Goal: Use online tool/utility: Utilize a website feature to perform a specific function

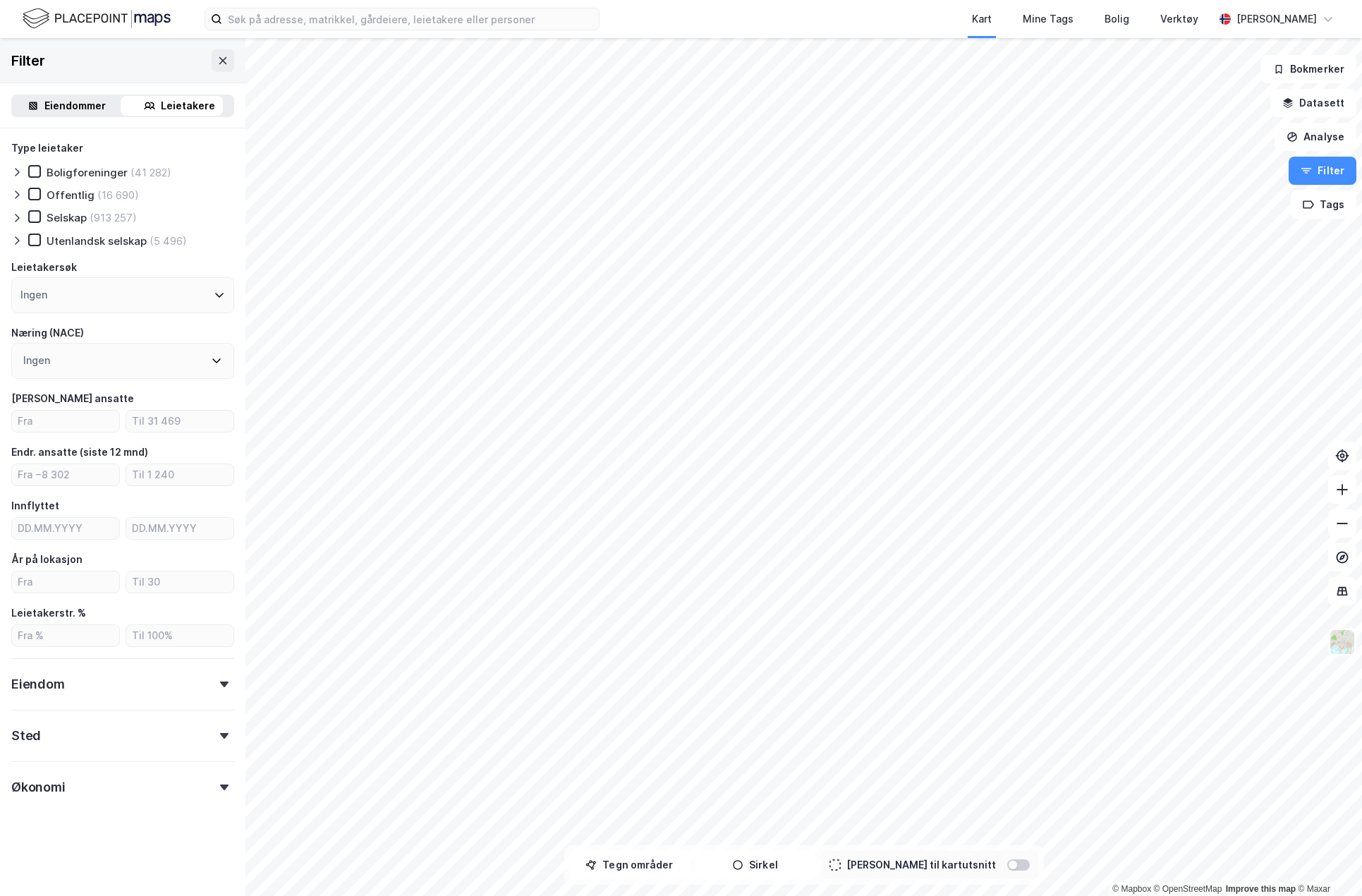
click at [101, 13] on img at bounding box center [96, 19] width 148 height 25
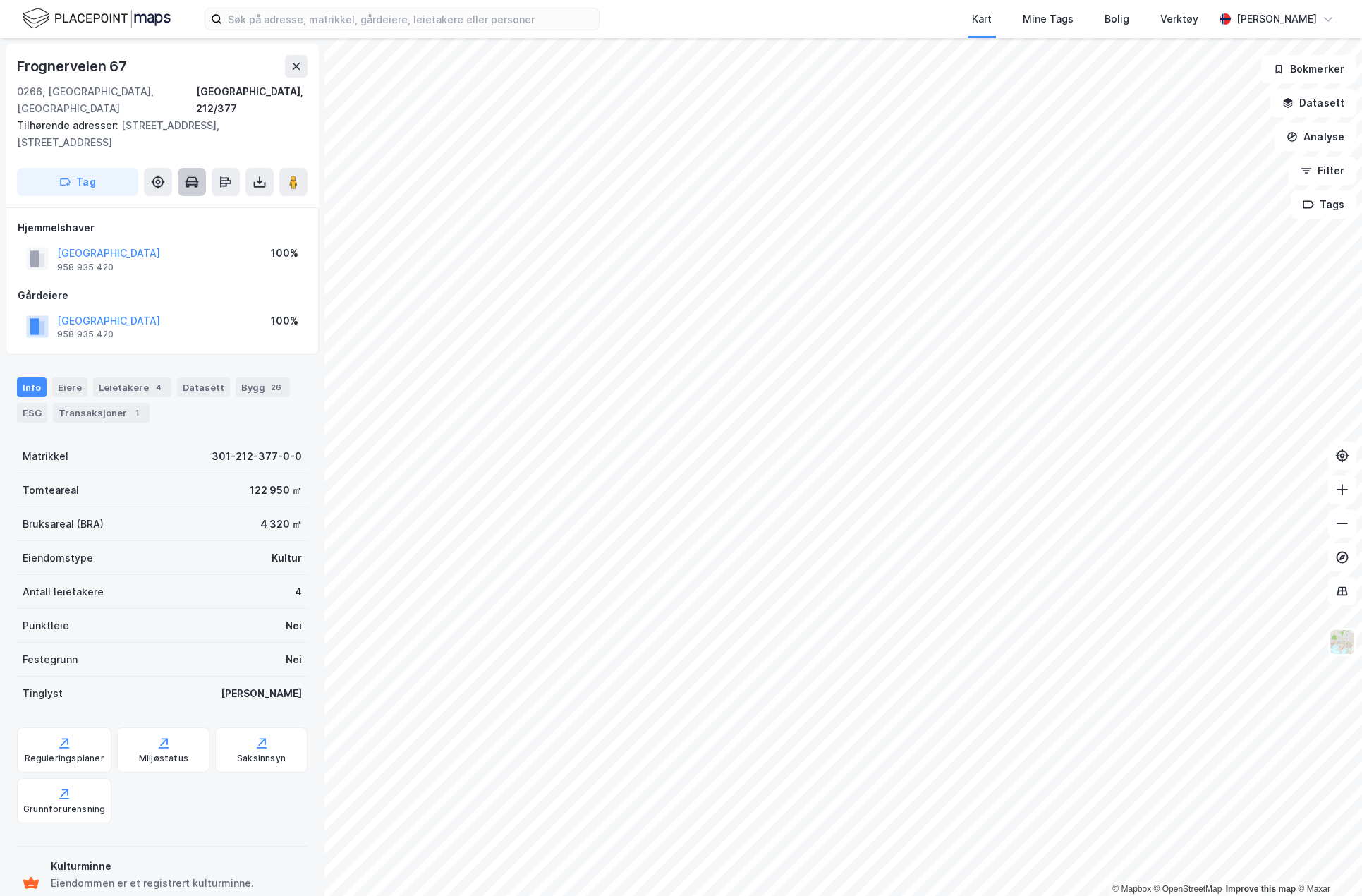
click at [187, 175] on icon at bounding box center [192, 181] width 14 height 14
